Goal: Use online tool/utility: Use online tool/utility

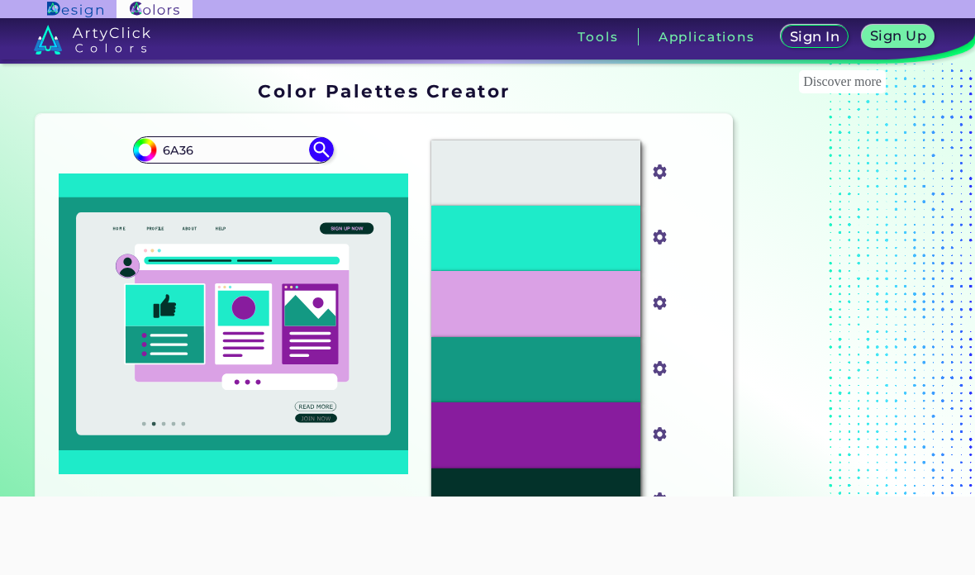
type input "6A36"
type input "#000000"
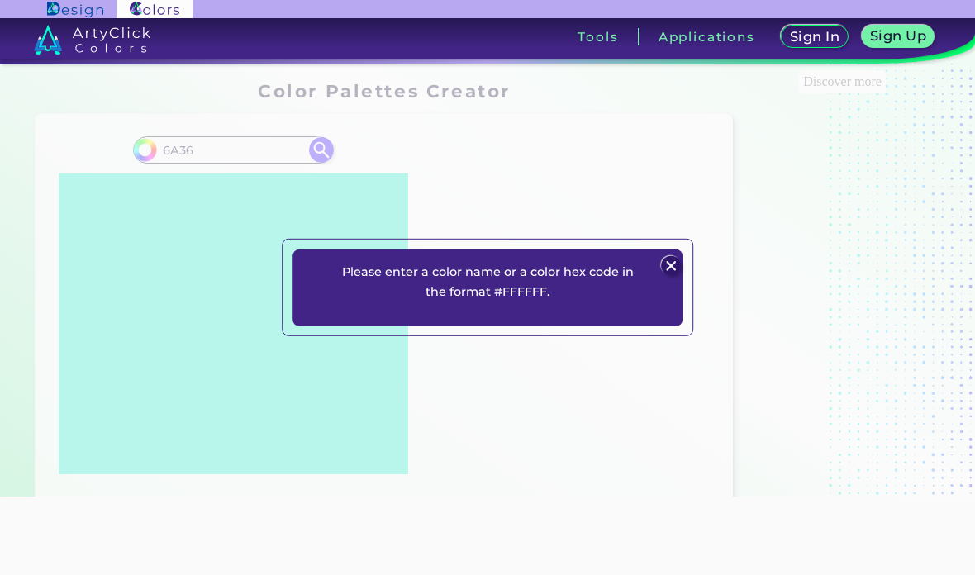
click at [670, 276] on img at bounding box center [671, 266] width 20 height 20
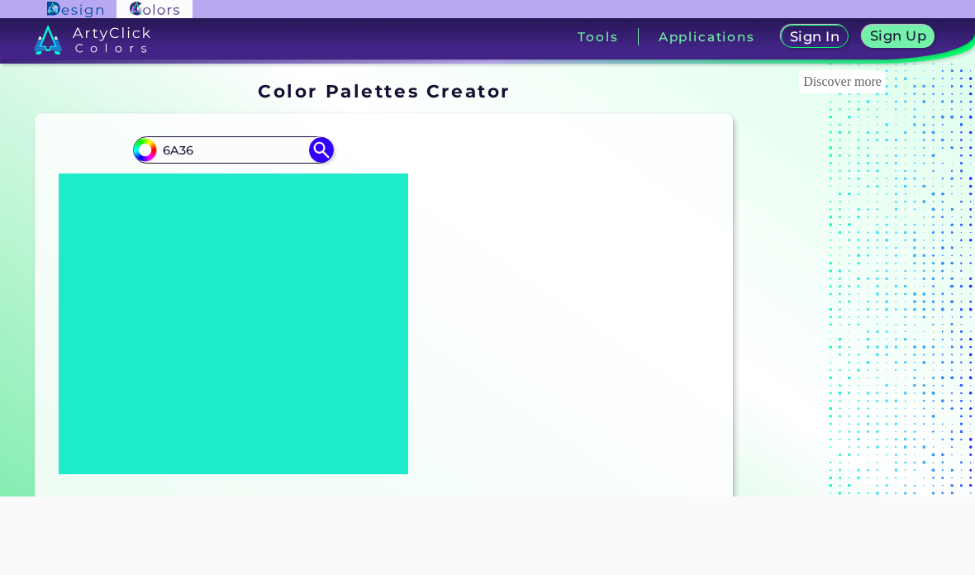
click at [165, 151] on input "6A36" at bounding box center [234, 150] width 154 height 22
type input "#6A36"
click at [326, 150] on img at bounding box center [321, 149] width 25 height 25
type input "#66aa33"
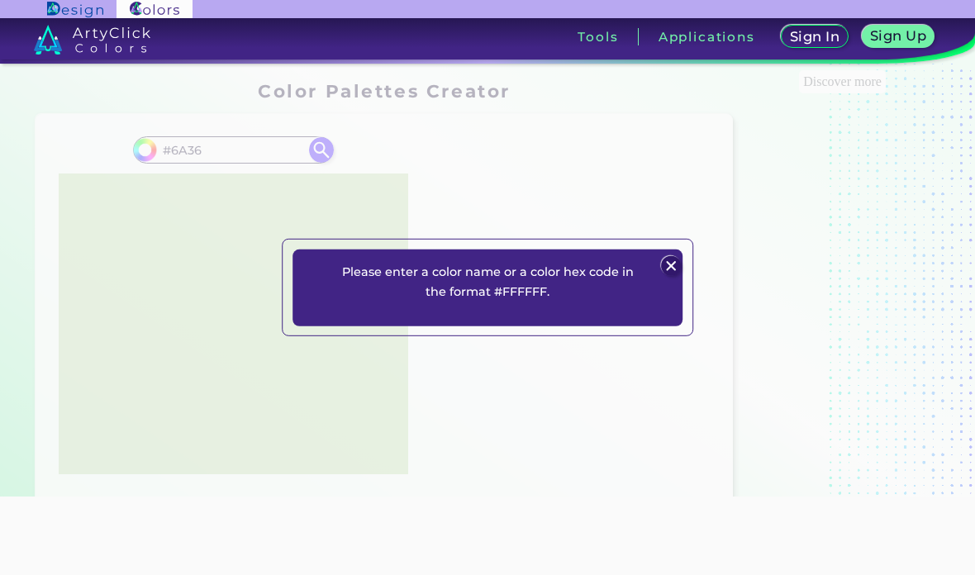
click at [502, 178] on div "Please enter a color name or a color hex code in the format #FFFFFF. Plans Sign…" at bounding box center [487, 287] width 975 height 575
click at [665, 276] on img at bounding box center [671, 266] width 20 height 20
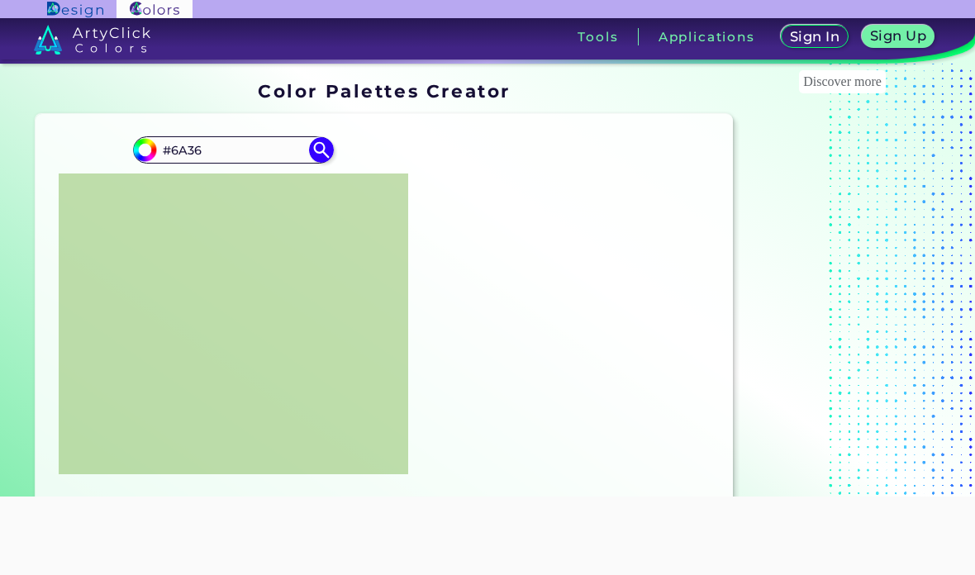
click at [206, 144] on input "#6A36" at bounding box center [234, 150] width 154 height 22
click at [174, 150] on input "#" at bounding box center [234, 150] width 154 height 22
paste input "016C39"
type input "#016C39"
type input "#016c39"
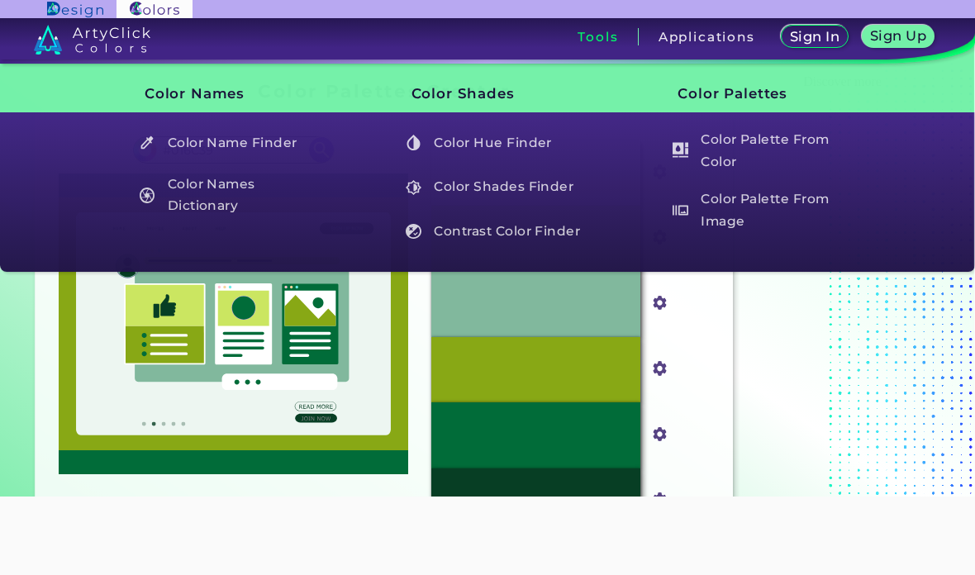
click at [596, 40] on h3 "Tools" at bounding box center [598, 37] width 41 height 12
click at [165, 156] on h5 "Color Name Finder" at bounding box center [227, 142] width 193 height 31
